Goal: Answer question/provide support: Answer question/provide support

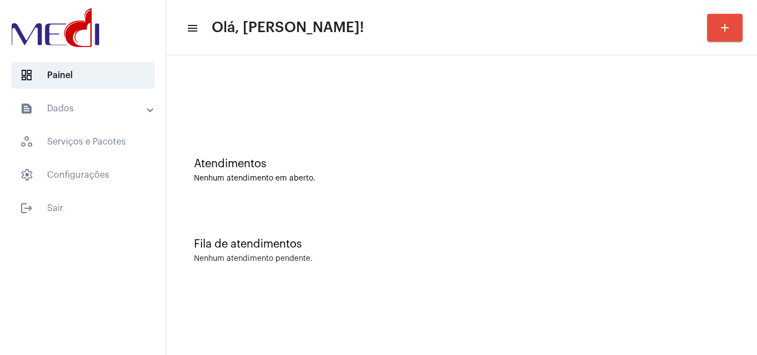
click at [686, 259] on div "Nenhum atendimento pendente." at bounding box center [461, 259] width 535 height 8
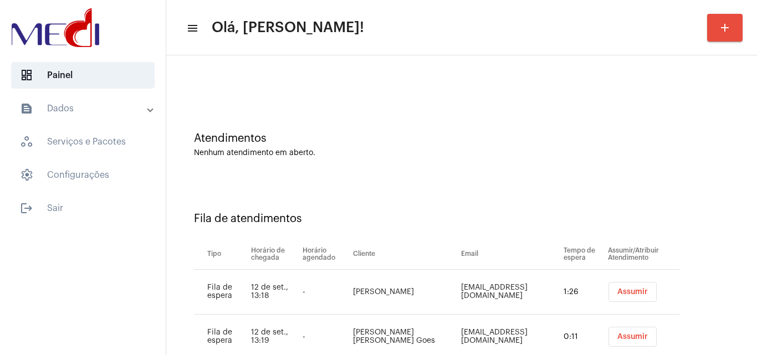
scroll to position [60, 0]
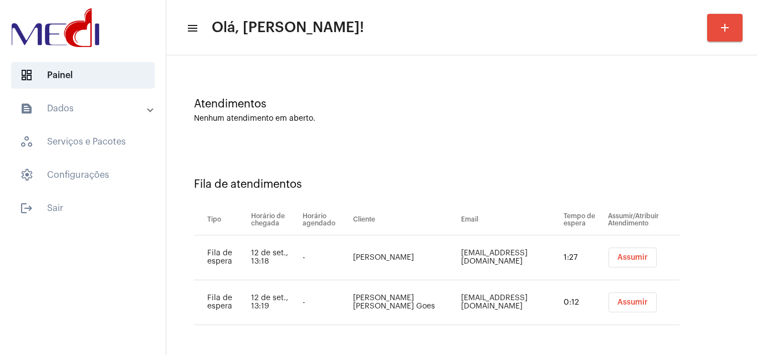
click at [693, 140] on div "Atendimentos Nenhum atendimento em aberto." at bounding box center [462, 105] width 580 height 80
click at [678, 113] on div "Atendimentos Nenhum atendimento em aberto." at bounding box center [461, 110] width 535 height 25
click at [612, 308] on button "Assumir" at bounding box center [633, 303] width 48 height 20
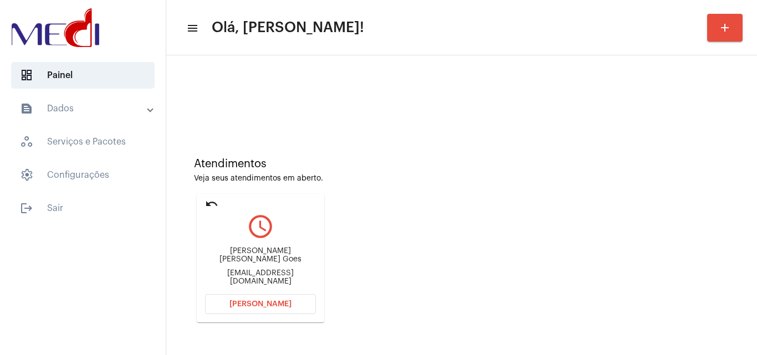
click at [273, 274] on div "desouzagoes@gmail.com" at bounding box center [260, 277] width 111 height 17
copy mat-card-content "desouzagoes@gmail.com Abrir Chamada"
click at [268, 300] on span "Abrir Chamada" at bounding box center [260, 304] width 62 height 8
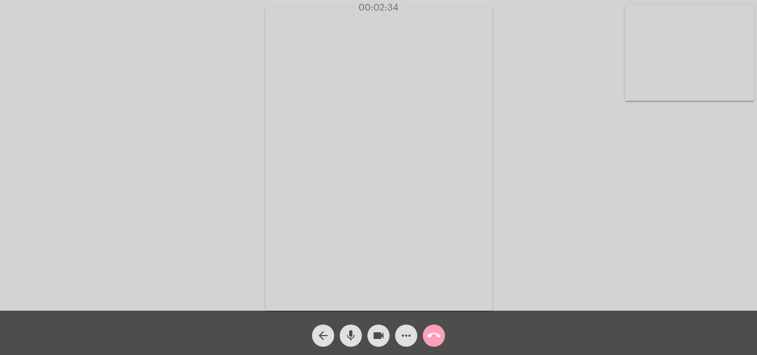
click at [429, 339] on mat-icon "call_end" at bounding box center [433, 335] width 13 height 13
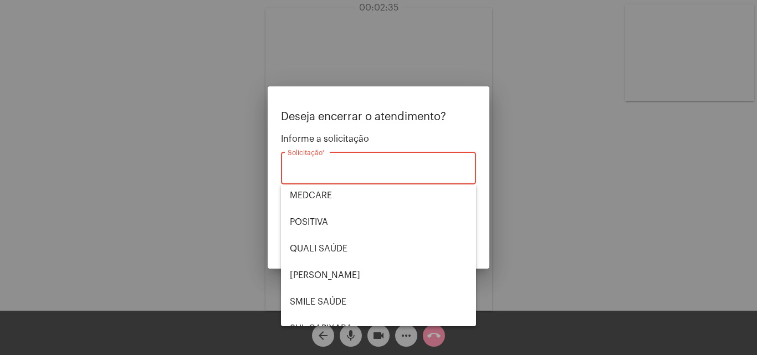
scroll to position [166, 0]
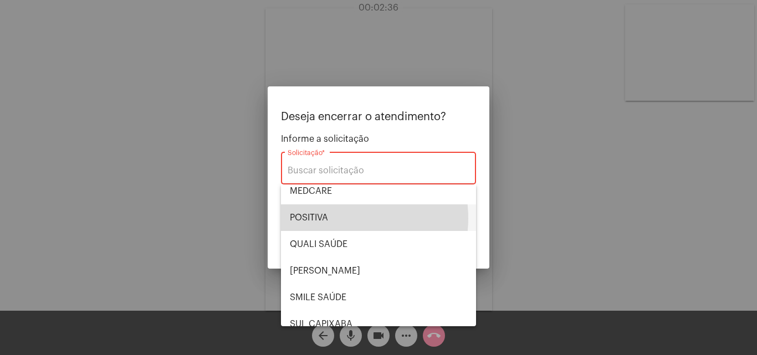
click at [339, 218] on span "POSITIVA" at bounding box center [378, 217] width 177 height 27
type input "POSITIVA"
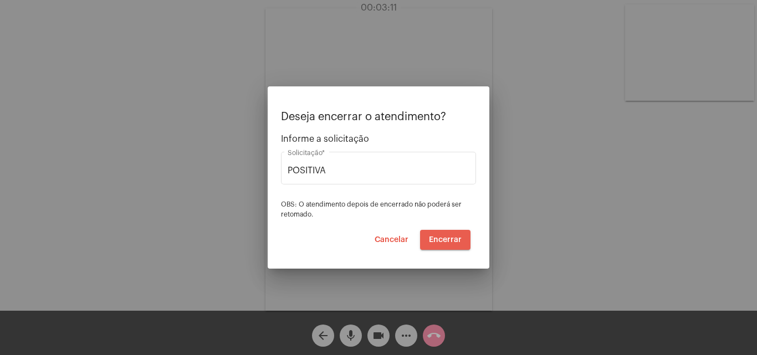
click at [447, 237] on span "Encerrar" at bounding box center [445, 240] width 33 height 8
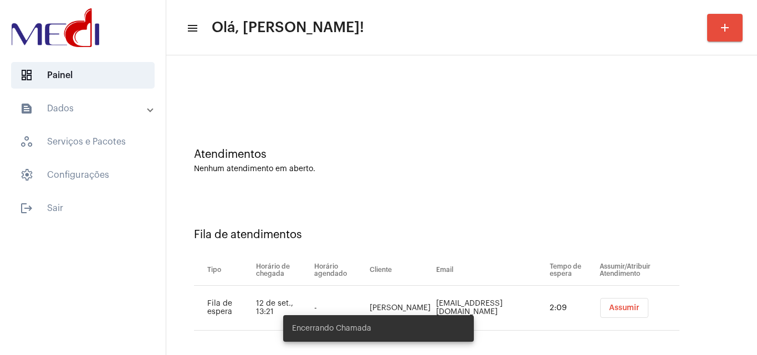
scroll to position [15, 0]
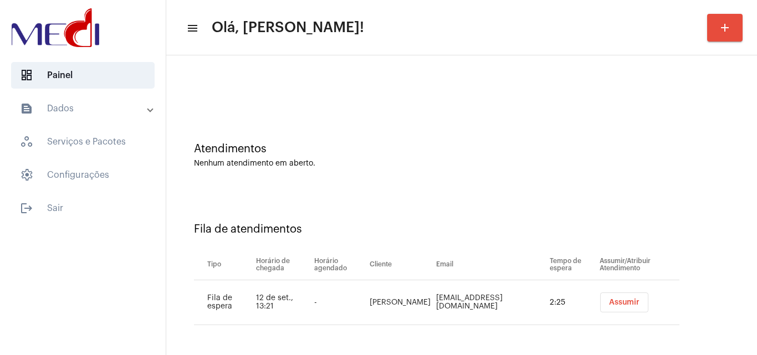
click at [671, 187] on div "Atendimentos Nenhum atendimento em aberto." at bounding box center [462, 150] width 580 height 80
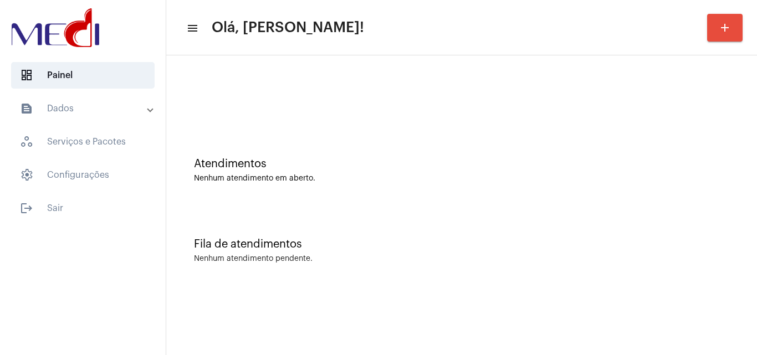
scroll to position [0, 0]
click at [734, 181] on div "Atendimentos Nenhum atendimento em aberto." at bounding box center [462, 165] width 580 height 80
click at [433, 232] on div "Fila de atendimentos Nenhum atendimento pendente." at bounding box center [462, 245] width 580 height 80
click at [735, 177] on div "Atendimentos Nenhum atendimento em aberto." at bounding box center [462, 165] width 580 height 80
click at [696, 125] on div "Atendimentos Nenhum atendimento em aberto." at bounding box center [462, 165] width 580 height 80
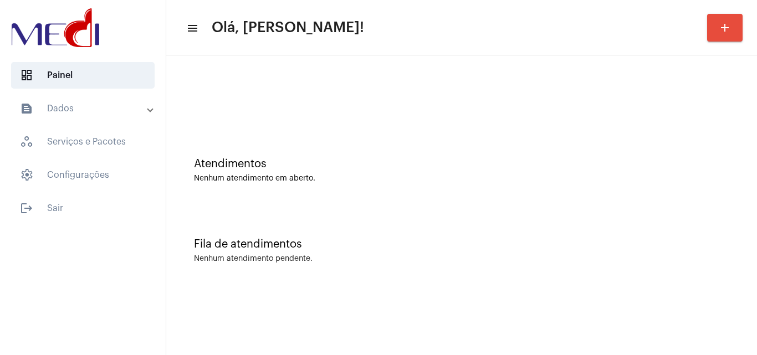
click at [729, 171] on div "Atendimentos Nenhum atendimento em aberto." at bounding box center [461, 170] width 535 height 25
click at [756, 255] on div "Atendimentos Nenhum atendimento em aberto. Fila de atendimentos Nenhum atendime…" at bounding box center [461, 173] width 591 height 236
click at [688, 229] on div "Fila de atendimentos Nenhum atendimento pendente." at bounding box center [462, 245] width 580 height 80
drag, startPoint x: 490, startPoint y: 330, endPoint x: 464, endPoint y: 340, distance: 28.4
click at [490, 330] on mat-sidenav-content "menu Olá, Karen! add Atendimentos Nenhum atendimento em aberto. Fila de atendim…" at bounding box center [461, 177] width 591 height 355
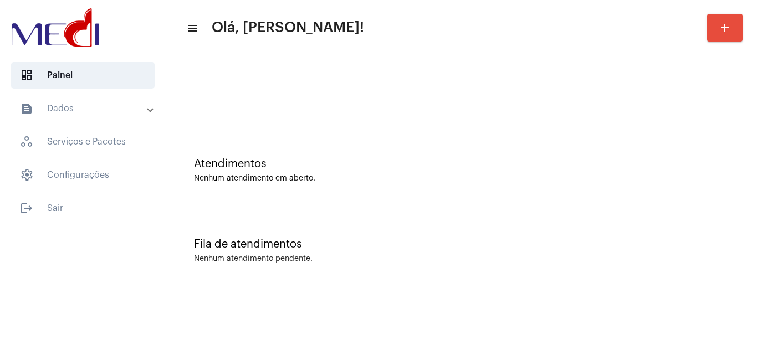
click at [739, 201] on div "Atendimentos Nenhum atendimento em aberto." at bounding box center [462, 165] width 580 height 80
click at [696, 143] on div "Atendimentos Nenhum atendimento em aberto." at bounding box center [462, 165] width 580 height 80
click at [690, 217] on div "Fila de atendimentos Nenhum atendimento pendente." at bounding box center [462, 245] width 580 height 80
click at [658, 212] on div "Fila de atendimentos Nenhum atendimento pendente." at bounding box center [462, 245] width 580 height 80
click at [653, 190] on div "Atendimentos Nenhum atendimento em aberto." at bounding box center [462, 165] width 580 height 80
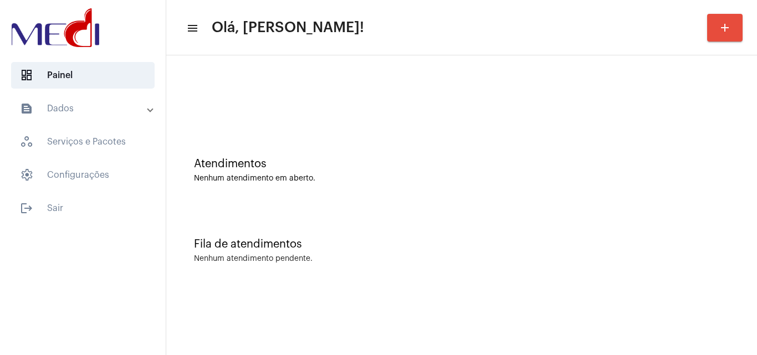
click at [673, 243] on div "Fila de atendimentos" at bounding box center [461, 244] width 535 height 12
click at [733, 172] on div "Atendimentos Nenhum atendimento em aberto." at bounding box center [462, 165] width 580 height 80
click at [699, 101] on div at bounding box center [461, 98] width 535 height 8
click at [189, 113] on div at bounding box center [462, 93] width 580 height 64
click at [667, 166] on div "Atendimentos" at bounding box center [461, 164] width 535 height 12
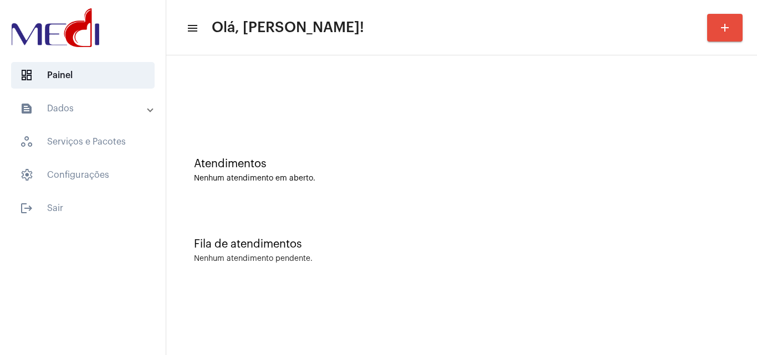
click at [662, 144] on div "Atendimentos Nenhum atendimento em aberto." at bounding box center [462, 165] width 580 height 80
drag, startPoint x: 722, startPoint y: 206, endPoint x: 710, endPoint y: 207, distance: 11.7
click at [722, 206] on div "Fila de atendimentos Nenhum atendimento pendente." at bounding box center [462, 245] width 580 height 80
click at [647, 211] on div "Fila de atendimentos Nenhum atendimento pendente." at bounding box center [462, 245] width 580 height 80
click at [756, 175] on div "Atendimentos Nenhum atendimento em aberto. Fila de atendimentos Nenhum atendime…" at bounding box center [461, 173] width 591 height 236
